Goal: Task Accomplishment & Management: Complete application form

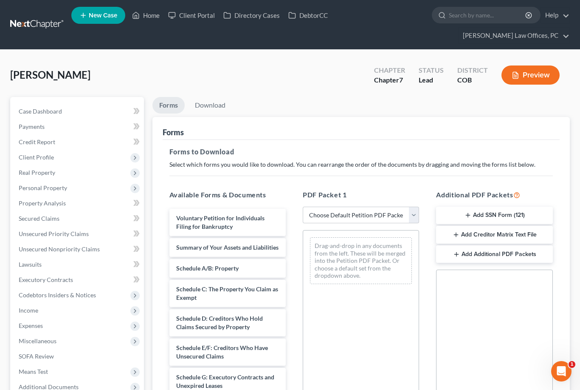
click at [40, 159] on span "Client Profile" at bounding box center [36, 156] width 35 height 7
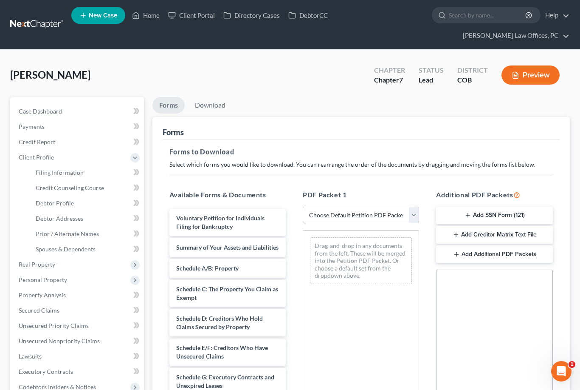
click at [51, 202] on span "Debtor Profile" at bounding box center [55, 202] width 38 height 7
select select "0"
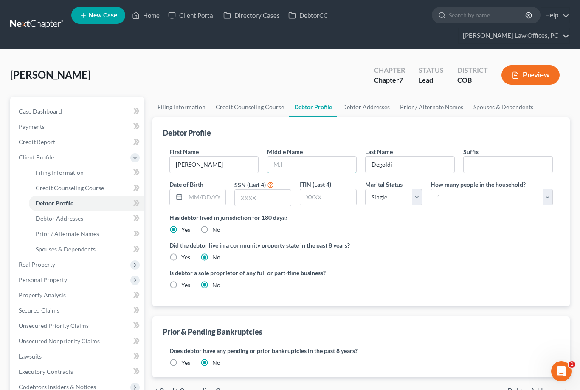
click at [299, 164] on input "text" at bounding box center [312, 164] width 89 height 16
type input "[PERSON_NAME]"
click at [264, 196] on input "text" at bounding box center [263, 197] width 56 height 16
type input "8369"
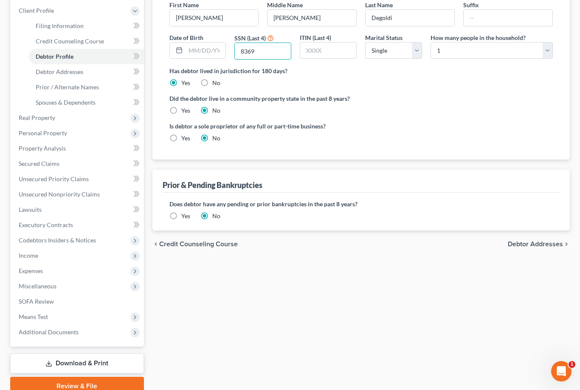
scroll to position [141, 0]
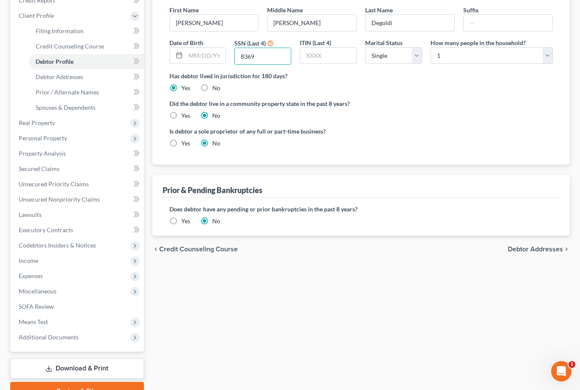
click at [51, 46] on span "Credit Counseling Course" at bounding box center [70, 45] width 68 height 7
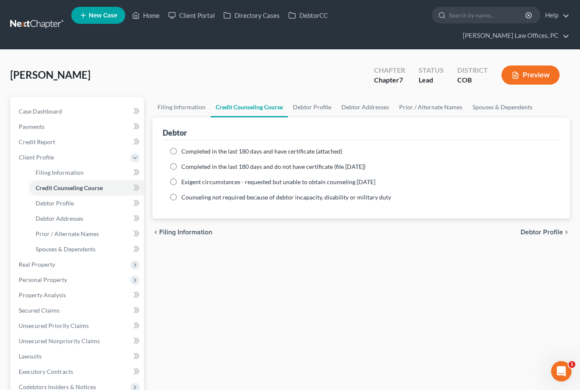
click at [181, 152] on label "Completed in the last 180 days and have certificate (attached)" at bounding box center [261, 151] width 161 height 8
click at [185, 152] on input "Completed in the last 180 days and have certificate (attached)" at bounding box center [188, 150] width 6 height 6
radio input "true"
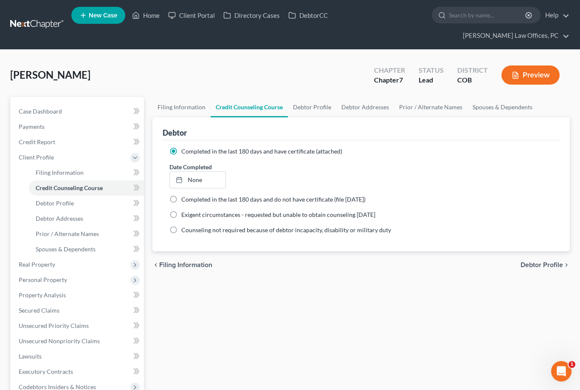
click at [188, 181] on link "None" at bounding box center [198, 180] width 56 height 16
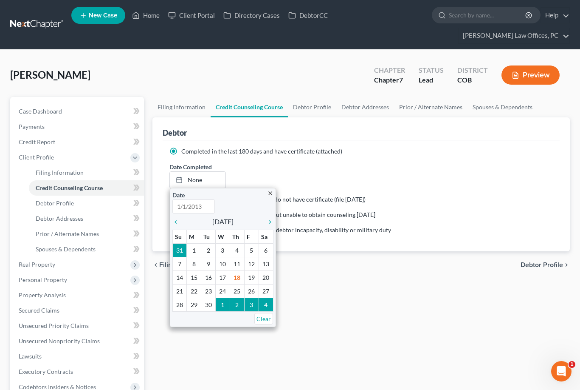
click at [175, 223] on icon "chevron_left" at bounding box center [177, 221] width 11 height 7
type input "[DATE]"
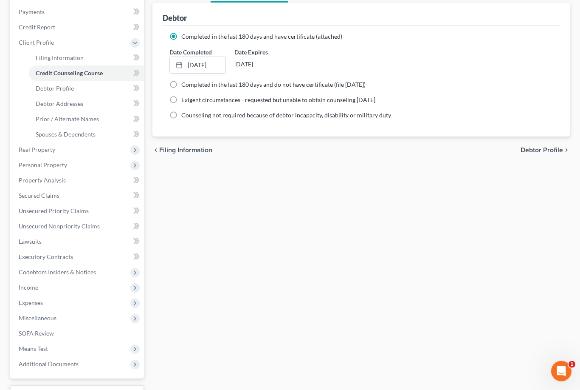
scroll to position [115, 0]
click at [28, 166] on span "Personal Property" at bounding box center [43, 164] width 48 height 7
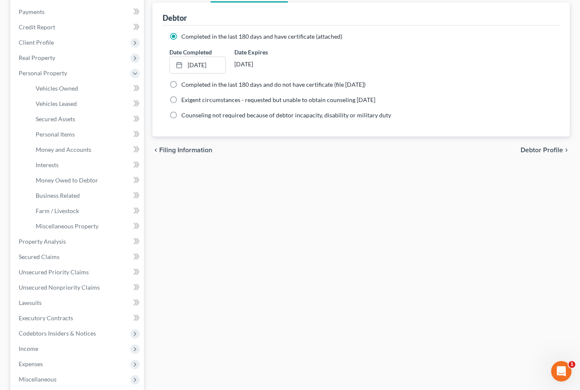
click at [44, 134] on span "Personal Items" at bounding box center [55, 133] width 39 height 7
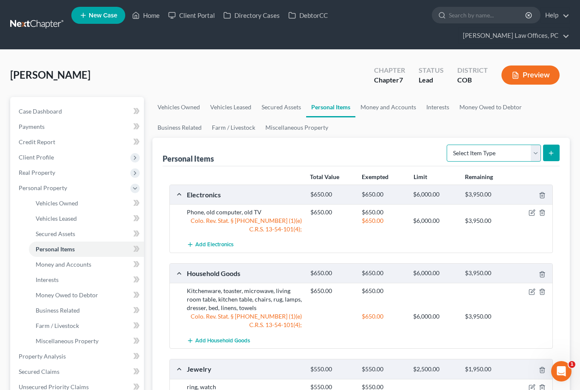
click at [539, 152] on select "Select Item Type Clothing Collectibles Of Value Electronics Firearms Household …" at bounding box center [494, 152] width 94 height 17
select select "clothing"
click at [556, 154] on button "submit" at bounding box center [551, 152] width 17 height 17
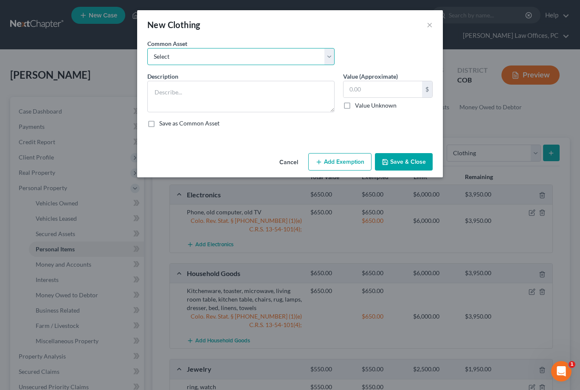
click at [305, 58] on select "Select Clothing for ordinary wear and work, shoes, winter coats Clothing for or…" at bounding box center [240, 56] width 187 height 17
select select "1"
type textarea "Clothing for ordinary wear and work, shoes, winter coats, winter boots"
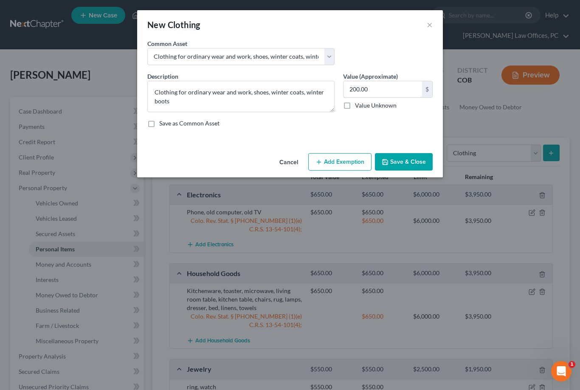
click at [355, 88] on input "200.00" at bounding box center [383, 89] width 79 height 16
type input "300.00"
click at [334, 155] on button "Add Exemption" at bounding box center [339, 162] width 63 height 18
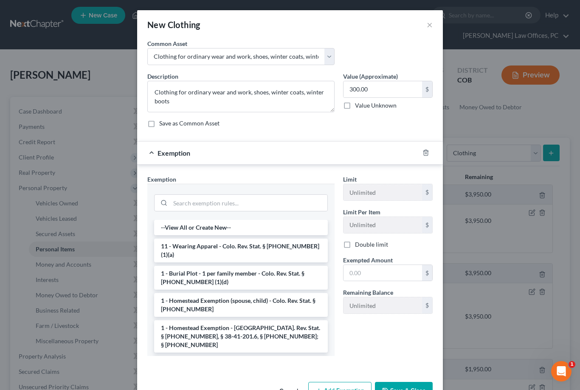
click at [248, 244] on li "11 - Wearing Apparel - Colo. Rev. Stat. § [PHONE_NUMBER] (1)(a)" at bounding box center [241, 250] width 174 height 24
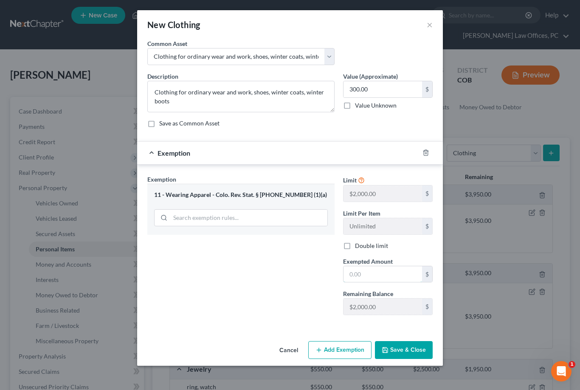
click at [361, 277] on input "text" at bounding box center [383, 274] width 79 height 16
type input "300."
click at [410, 349] on button "Save & Close" at bounding box center [404, 350] width 58 height 18
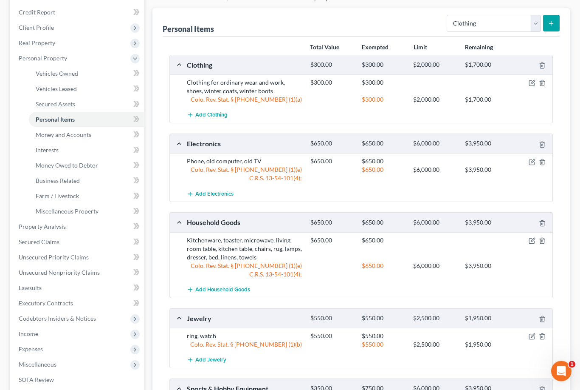
scroll to position [130, 0]
click at [71, 380] on link "SOFA Review" at bounding box center [78, 378] width 132 height 15
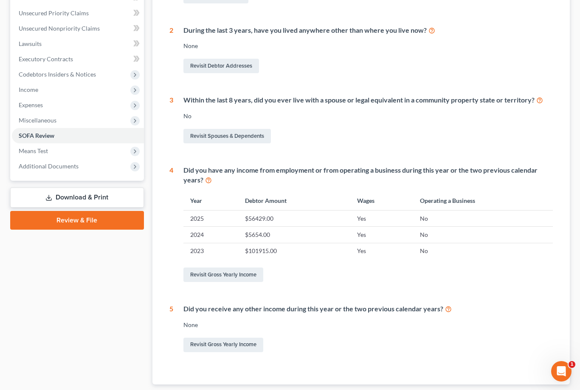
click at [248, 279] on link "Revisit Gross Yearly Income" at bounding box center [224, 274] width 80 height 14
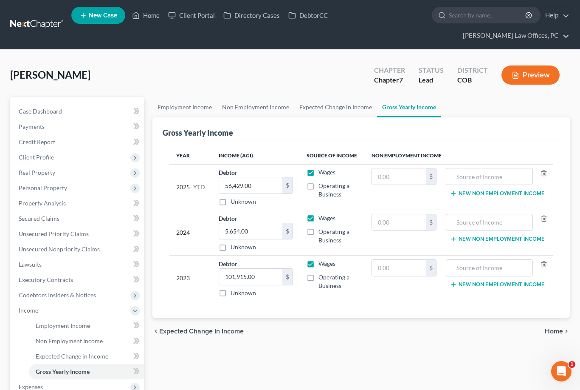
click at [260, 234] on input "5,654.00" at bounding box center [251, 231] width 64 height 16
type input "82,384"
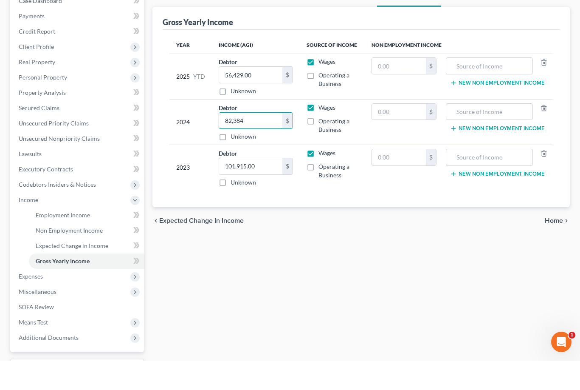
scroll to position [153, 0]
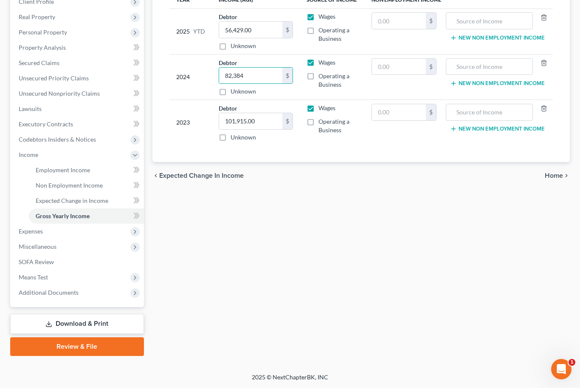
click at [112, 327] on link "Download & Print" at bounding box center [77, 326] width 134 height 20
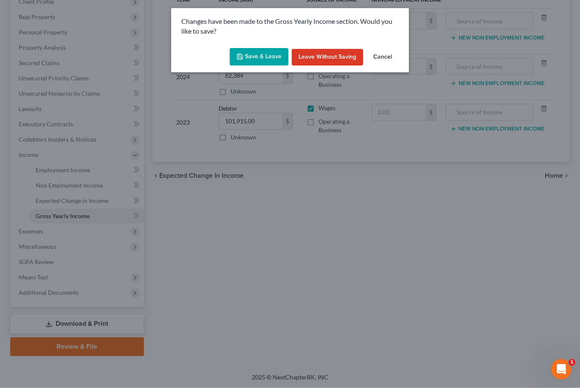
scroll to position [126, 0]
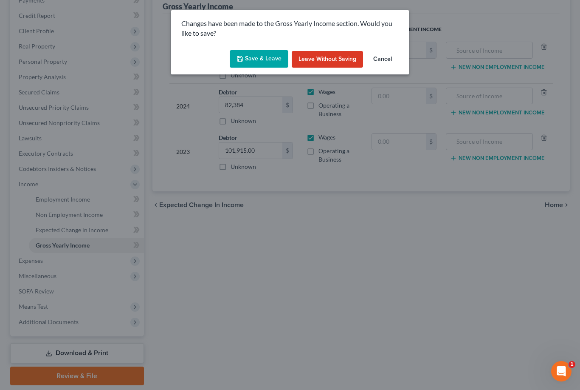
click at [275, 57] on button "Save & Leave" at bounding box center [259, 59] width 59 height 18
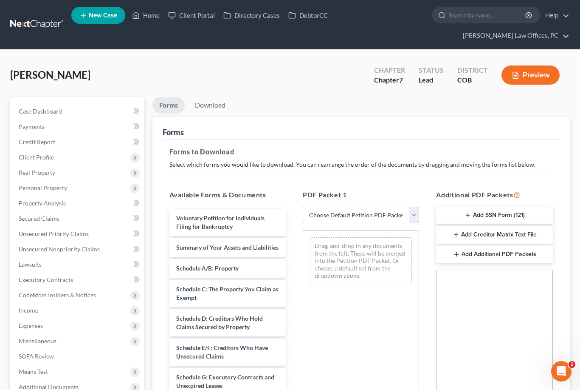
click at [409, 215] on select "Choose Default Petition PDF Packet Complete Bankruptcy Petition (all forms and …" at bounding box center [361, 214] width 116 height 17
select select "0"
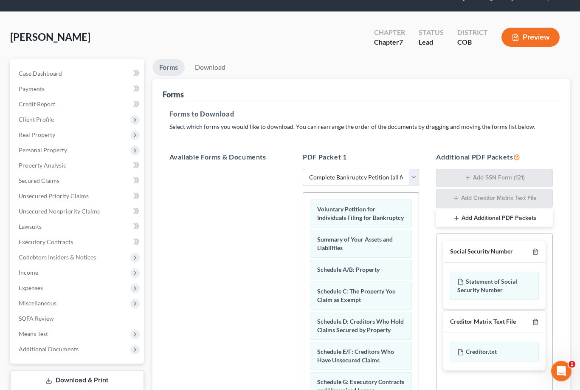
scroll to position [124, 0]
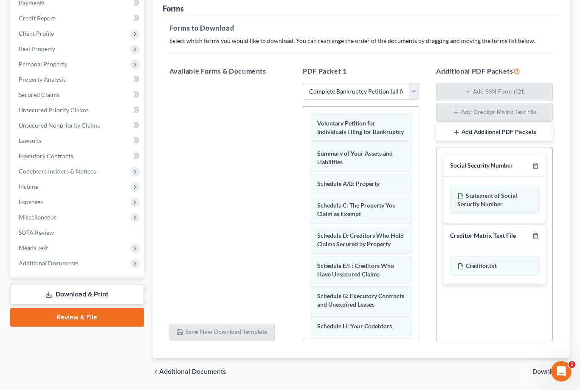
click at [552, 368] on span "Download" at bounding box center [548, 371] width 31 height 7
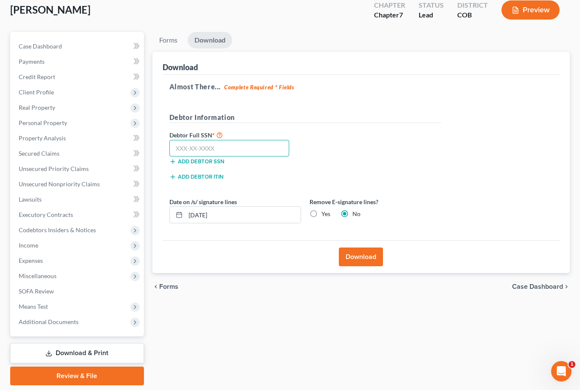
click at [217, 150] on input "text" at bounding box center [229, 148] width 120 height 17
type input "751-07-8369"
click at [361, 260] on button "Download" at bounding box center [361, 256] width 44 height 19
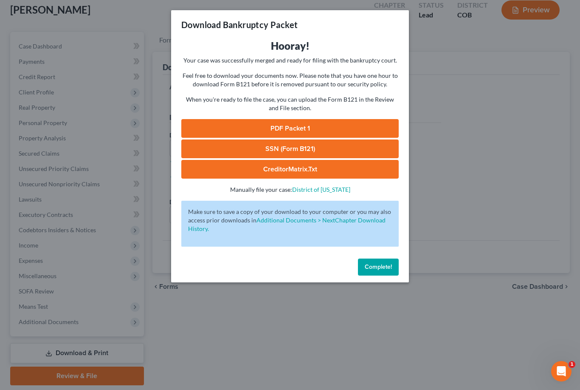
click at [302, 123] on link "PDF Packet 1" at bounding box center [289, 128] width 217 height 19
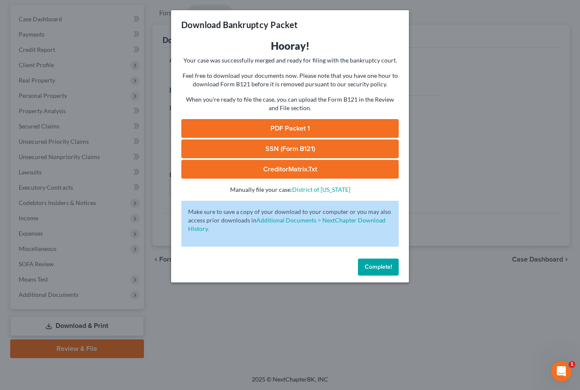
click at [384, 272] on button "Complete!" at bounding box center [378, 266] width 41 height 17
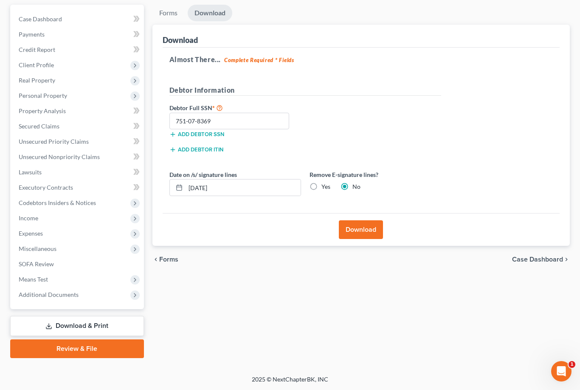
click at [85, 158] on span "Unsecured Nonpriority Claims" at bounding box center [59, 156] width 81 height 7
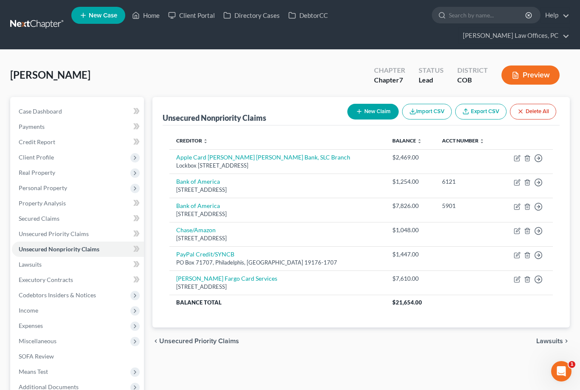
click at [371, 110] on button "New Claim" at bounding box center [372, 112] width 51 height 16
select select "0"
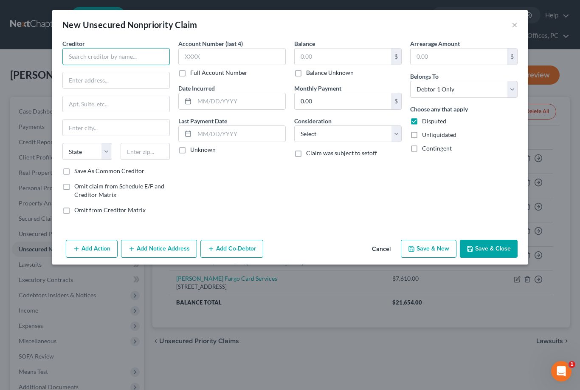
click at [108, 56] on input "text" at bounding box center [115, 56] width 107 height 17
click at [123, 80] on input "text" at bounding box center [116, 80] width 107 height 16
type input "Compass Imaging, LLC"
type input "PO Box 548"
click at [127, 127] on input "text" at bounding box center [116, 127] width 107 height 16
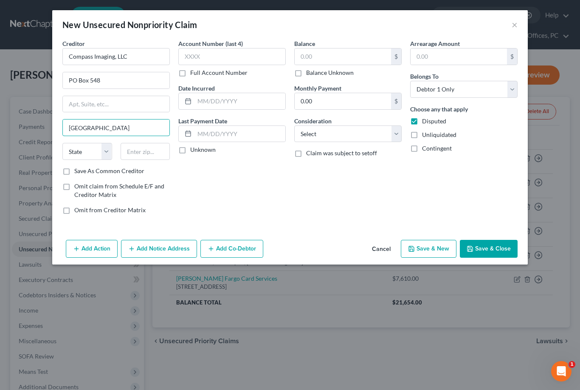
type input "[GEOGRAPHIC_DATA]"
click at [110, 154] on select "State [US_STATE] AK AR AZ CA CO CT DE DC [GEOGRAPHIC_DATA] [GEOGRAPHIC_DATA] GU…" at bounding box center [87, 151] width 50 height 17
select select "5"
click at [150, 154] on input "text" at bounding box center [146, 151] width 50 height 17
type input "81602"
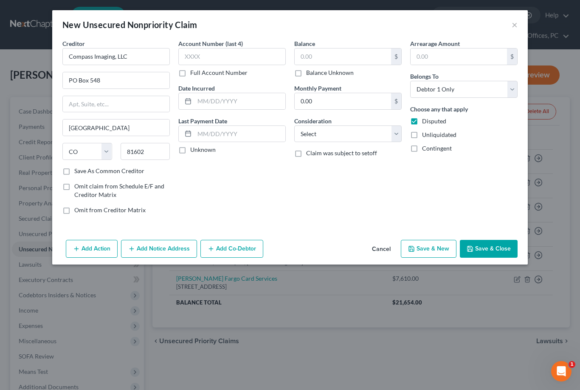
click at [74, 169] on label "Save As Common Creditor" at bounding box center [109, 171] width 70 height 8
click at [78, 169] on input "Save As Common Creditor" at bounding box center [81, 170] width 6 height 6
checkbox input "true"
click at [314, 56] on input "text" at bounding box center [343, 56] width 96 height 16
type input "500"
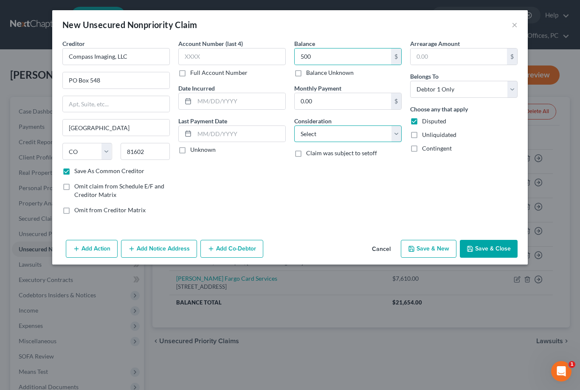
click at [392, 137] on select "Select Cable / Satellite Services Collection Agency Credit Card Debt Debt Couns…" at bounding box center [347, 133] width 107 height 17
select select "9"
click at [422, 123] on label "Disputed" at bounding box center [434, 121] width 24 height 8
click at [426, 122] on input "Disputed" at bounding box center [429, 120] width 6 height 6
checkbox input "false"
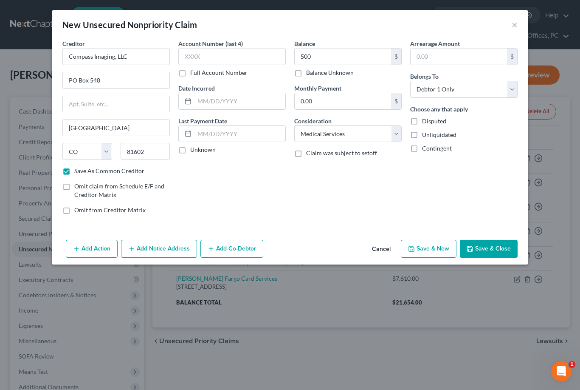
click at [486, 255] on button "Save & Close" at bounding box center [489, 249] width 58 height 18
checkbox input "false"
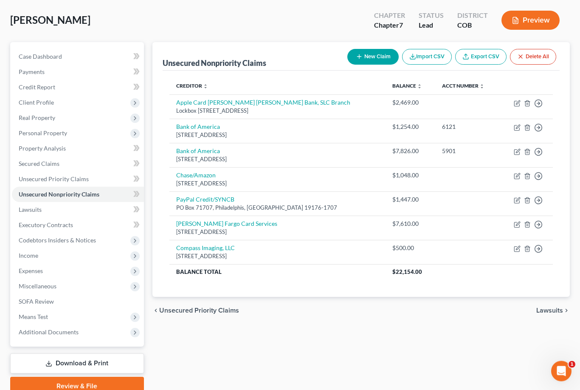
scroll to position [55, 0]
click at [76, 275] on span "Expenses" at bounding box center [78, 270] width 132 height 15
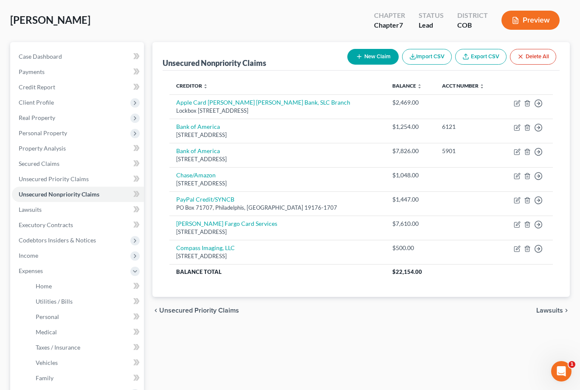
click at [90, 290] on link "Home" at bounding box center [86, 285] width 115 height 15
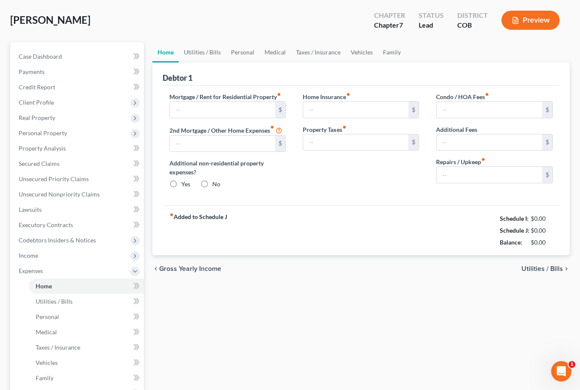
type input "1,200.00"
type input "0.00"
radio input "true"
type input "0.00"
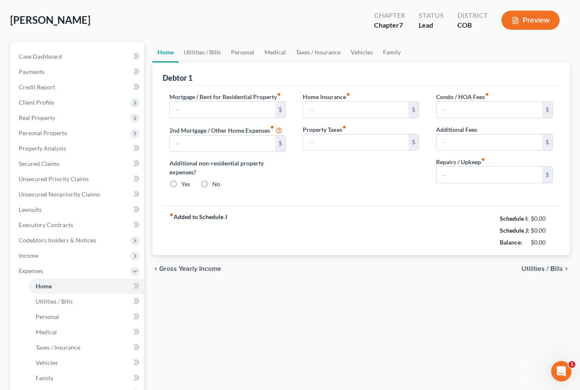
type input "0.00"
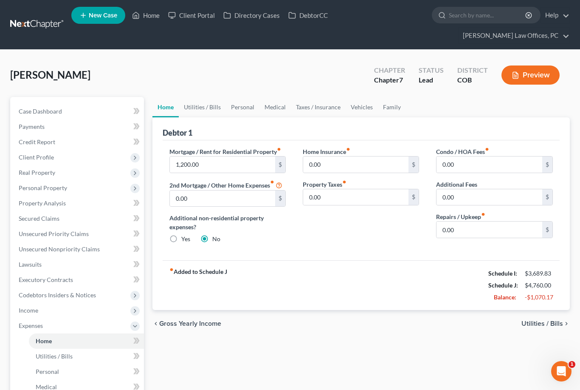
click at [363, 110] on link "Vehicles" at bounding box center [362, 107] width 32 height 20
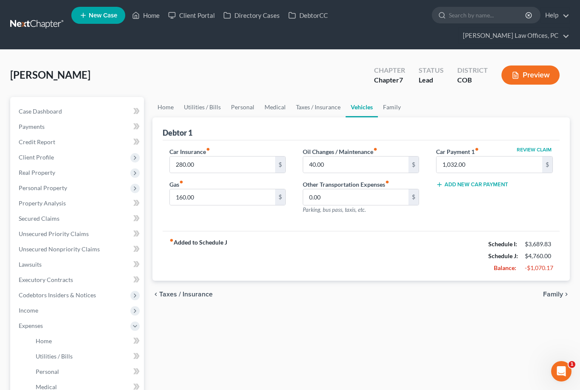
click at [243, 104] on link "Personal" at bounding box center [243, 107] width 34 height 20
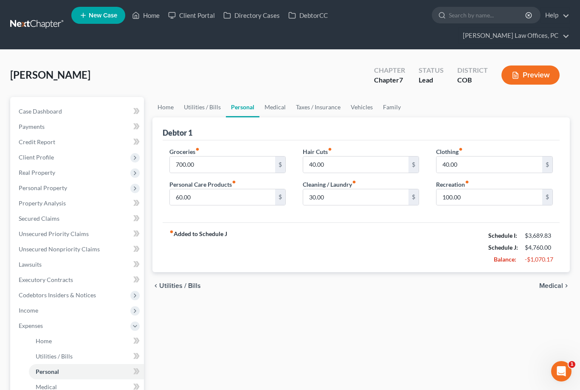
click at [359, 103] on link "Vehicles" at bounding box center [362, 107] width 32 height 20
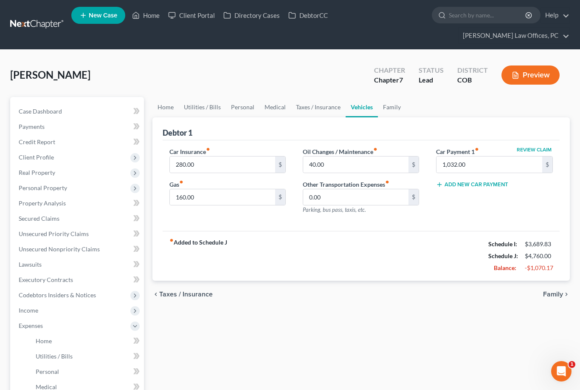
click at [239, 102] on link "Personal" at bounding box center [243, 107] width 34 height 20
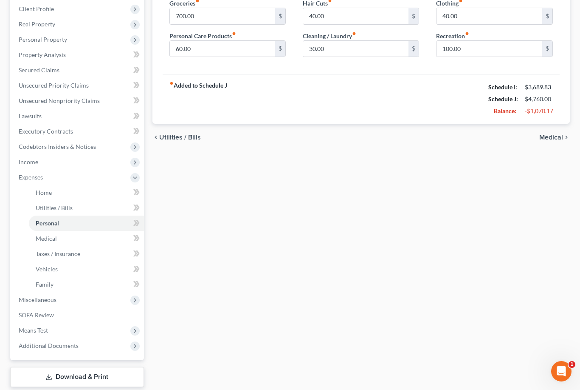
scroll to position [172, 0]
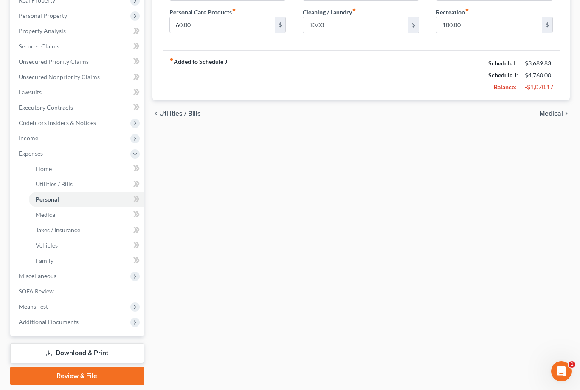
click at [76, 352] on link "Download & Print" at bounding box center [77, 353] width 134 height 20
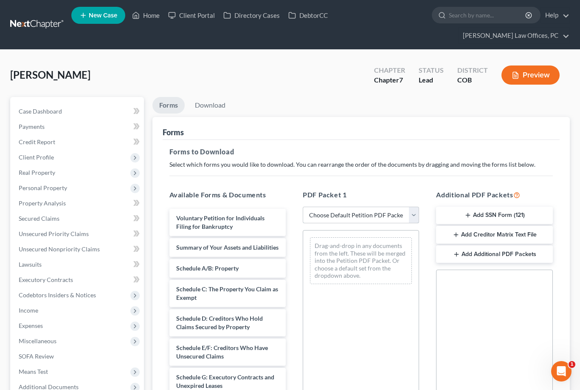
click at [384, 209] on select "Choose Default Petition PDF Packet Complete Bankruptcy Petition (all forms and …" at bounding box center [361, 214] width 116 height 17
select select "0"
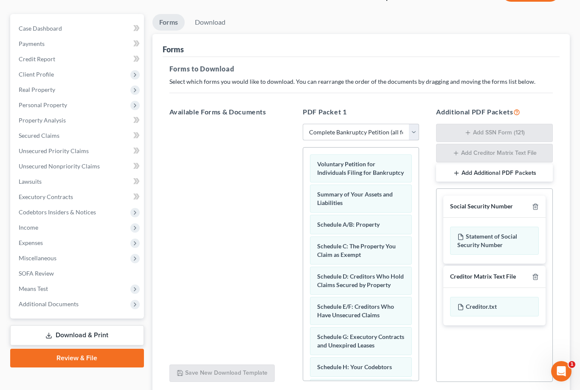
scroll to position [124, 0]
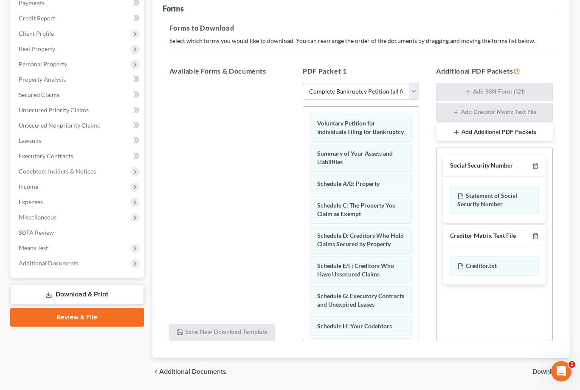
click at [554, 369] on span "Download" at bounding box center [548, 371] width 31 height 7
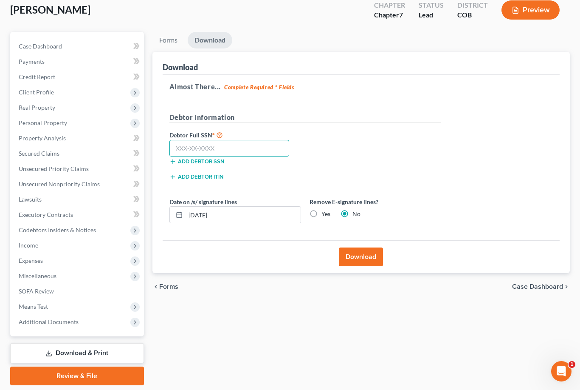
click at [209, 146] on input "text" at bounding box center [229, 148] width 120 height 17
type input "751-07-8369"
click at [368, 253] on button "Download" at bounding box center [361, 256] width 44 height 19
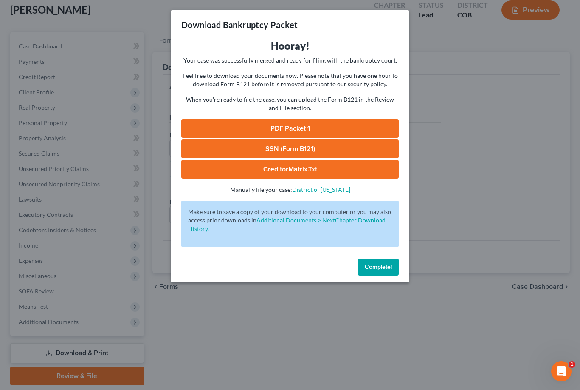
click at [341, 124] on link "PDF Packet 1" at bounding box center [289, 128] width 217 height 19
